Goal: Task Accomplishment & Management: Use online tool/utility

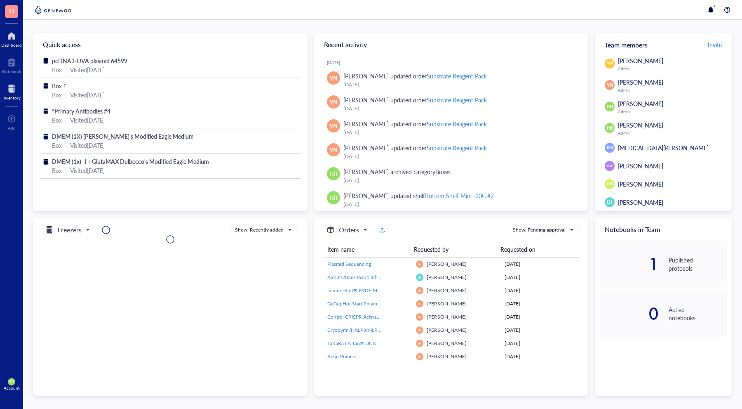
click at [9, 82] on div at bounding box center [11, 88] width 18 height 13
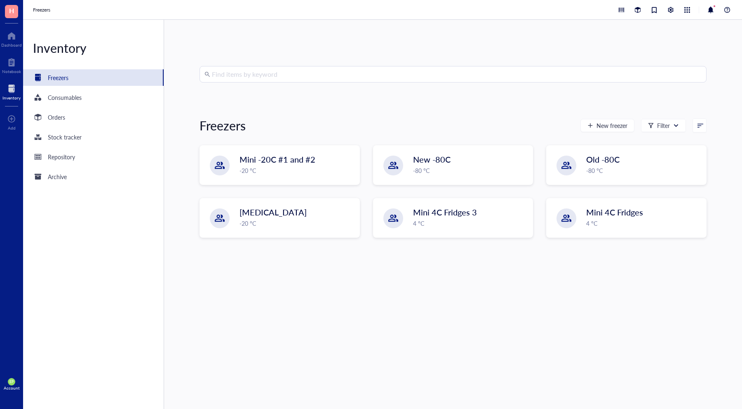
click at [282, 64] on div "Find items by keyword Freezers New freezer Filter Mini -20C #1 and #2 -20 °C Ne…" at bounding box center [453, 214] width 578 height 389
click at [282, 72] on input "search" at bounding box center [457, 74] width 490 height 16
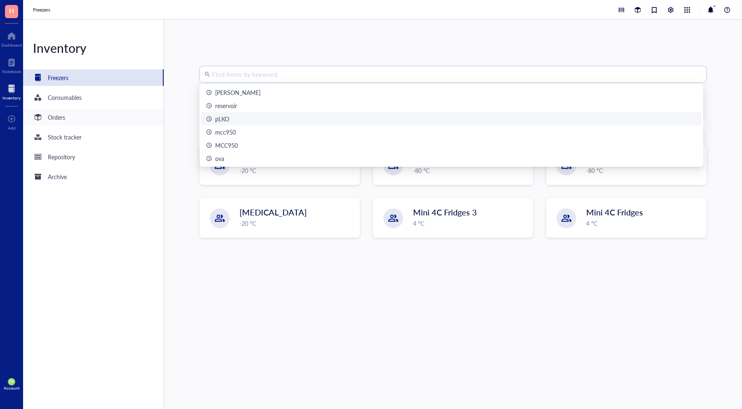
click at [59, 118] on div "Orders" at bounding box center [56, 117] width 17 height 9
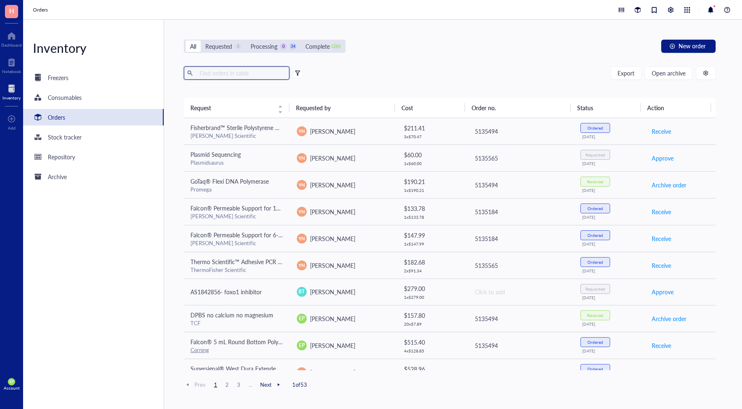
click at [226, 69] on input "text" at bounding box center [241, 73] width 90 height 12
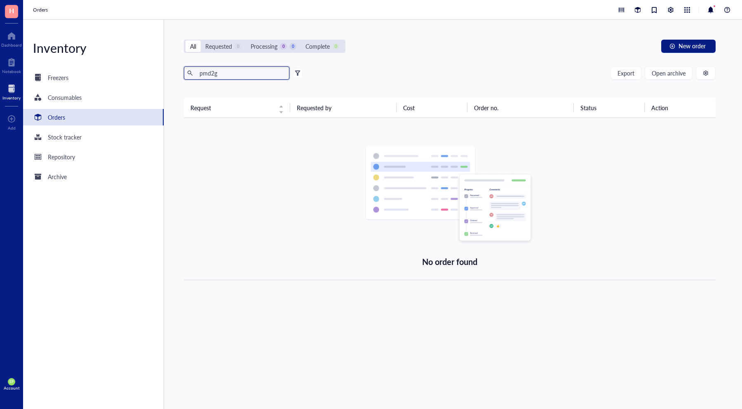
click at [219, 71] on input "pmd2g" at bounding box center [241, 73] width 90 height 12
type input "pmd"
click at [51, 142] on div "Stock tracker" at bounding box center [93, 137] width 141 height 16
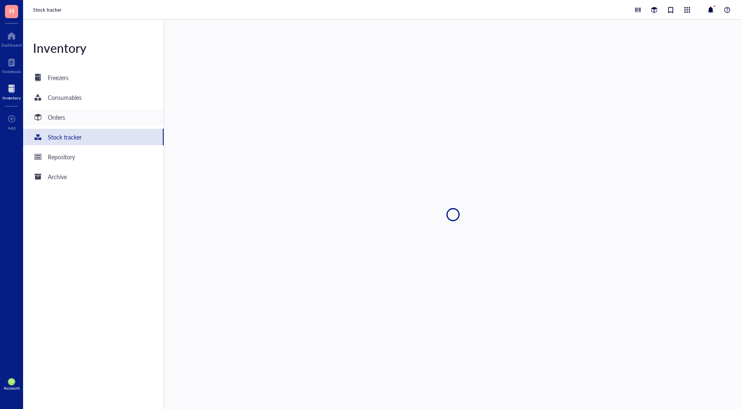
click at [52, 116] on div "Orders" at bounding box center [56, 117] width 17 height 9
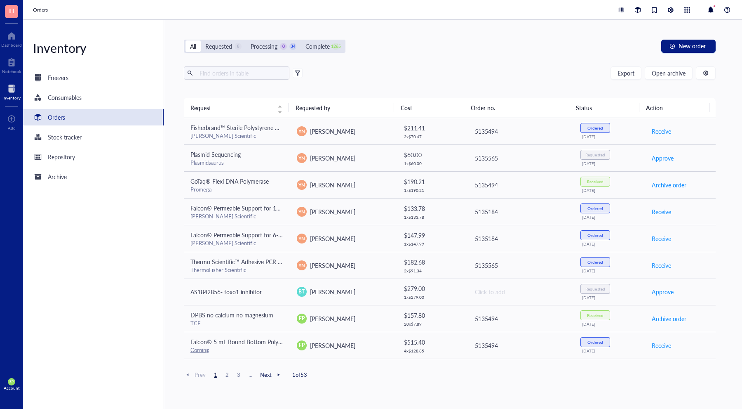
click at [249, 81] on div "Export Open archive Requester Requested on Source / Vendor Last updated" at bounding box center [450, 81] width 532 height 31
click at [251, 73] on input "text" at bounding box center [241, 73] width 90 height 12
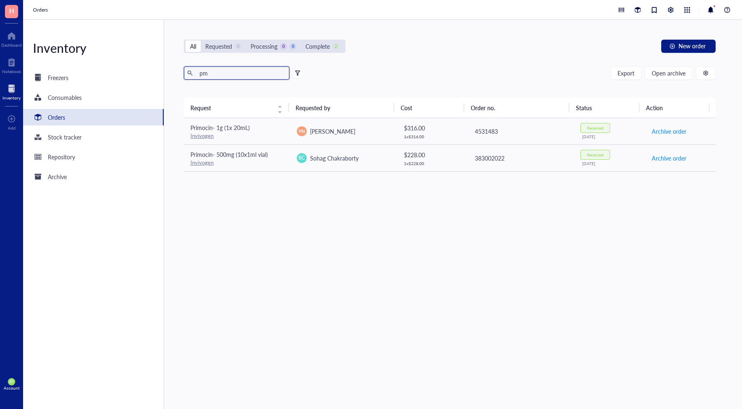
type input "p"
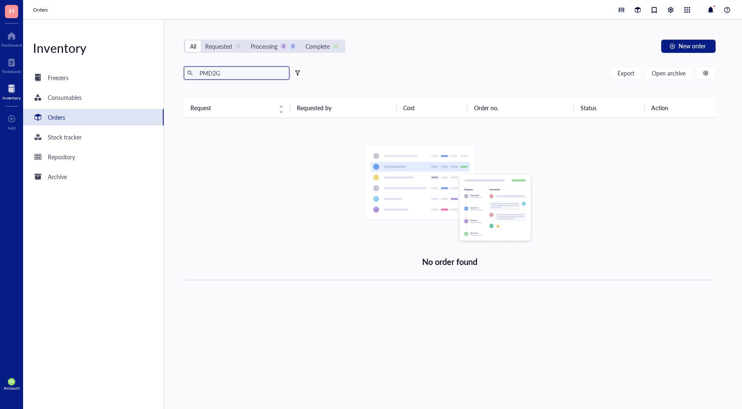
type input "PMD2G"
click at [221, 71] on input "PMD2G" at bounding box center [241, 73] width 90 height 12
click at [226, 79] on input "PMD2G" at bounding box center [241, 73] width 90 height 12
